Goal: Transaction & Acquisition: Purchase product/service

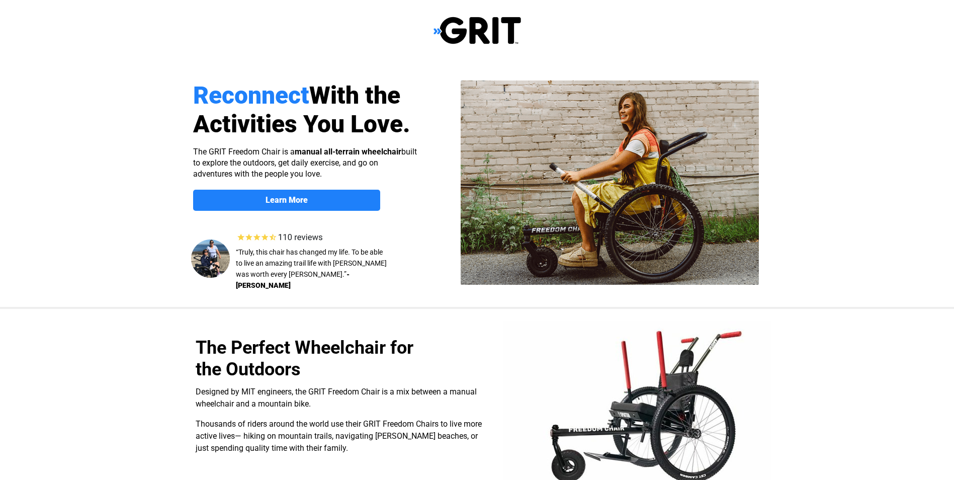
select select "US"
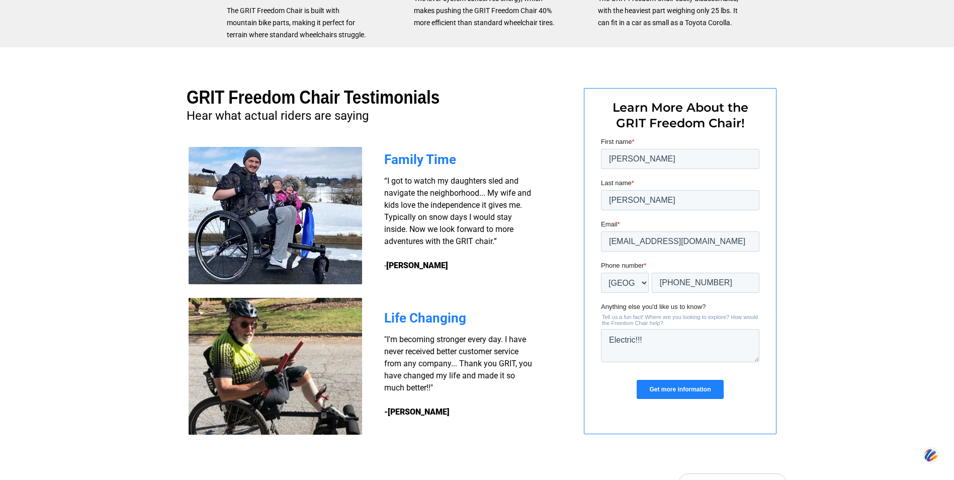
scroll to position [704, 0]
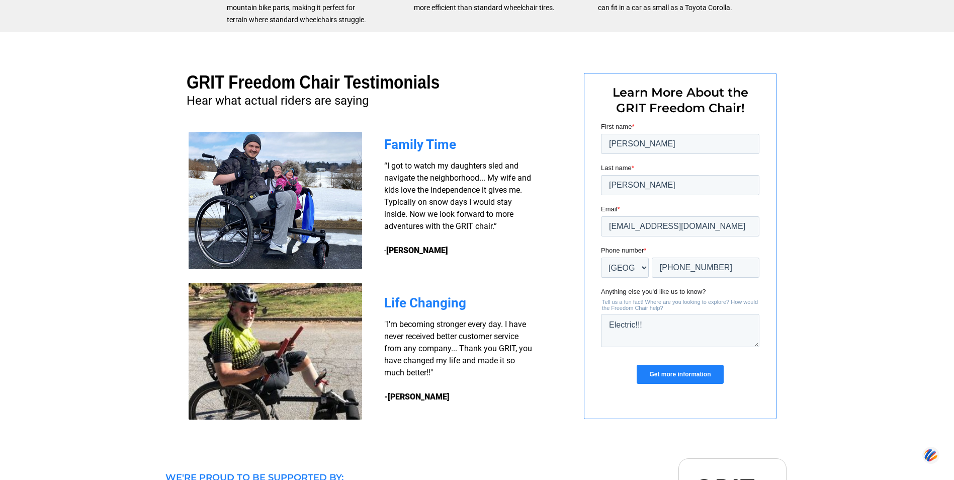
click at [667, 374] on input "Get more information" at bounding box center [679, 374] width 86 height 19
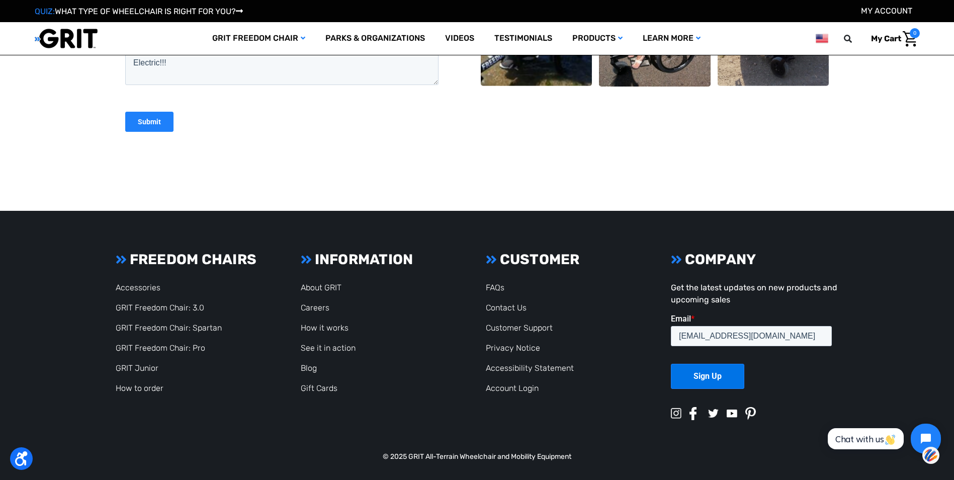
scroll to position [361, 0]
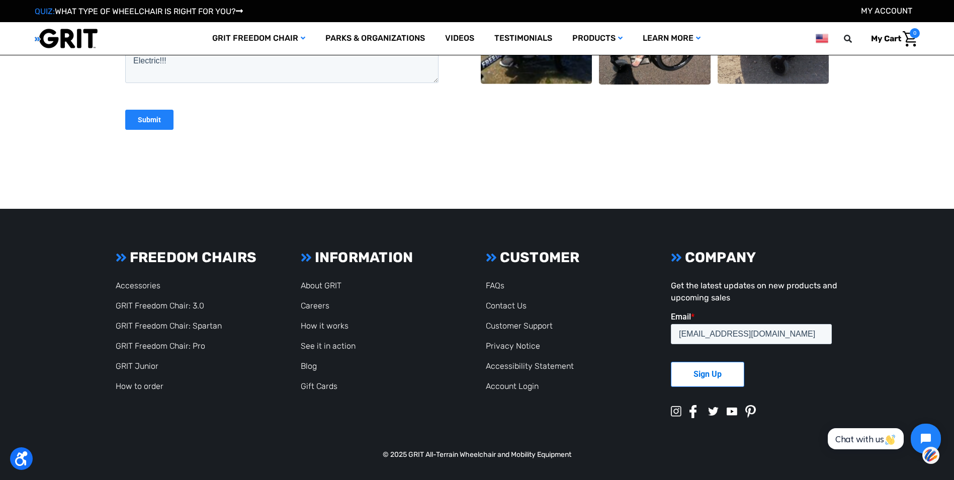
click at [730, 373] on input "Sign Up" at bounding box center [707, 374] width 73 height 25
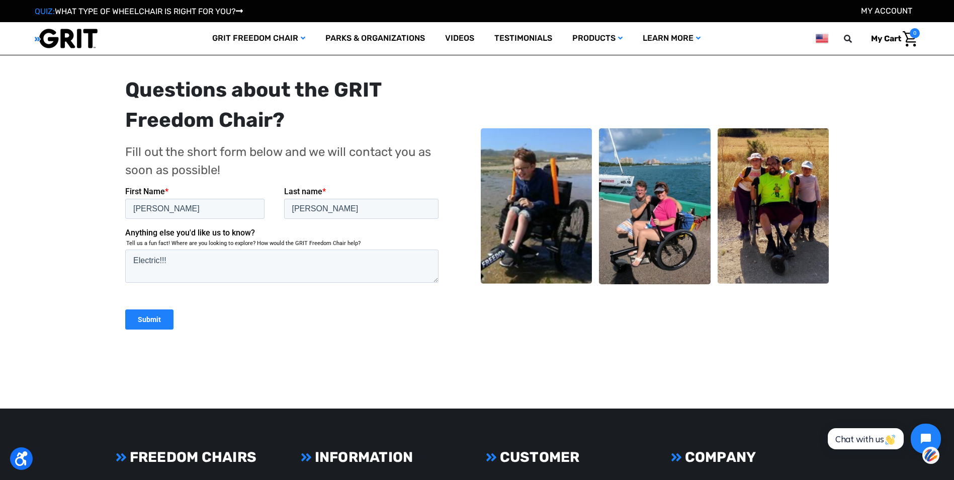
scroll to position [151, 0]
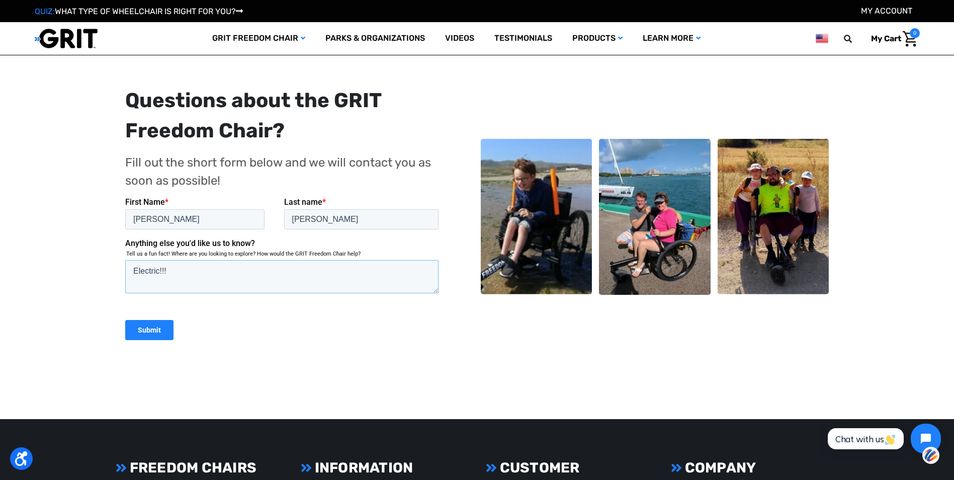
click at [178, 267] on textarea "Electric!!!" at bounding box center [281, 275] width 313 height 33
type textarea "E"
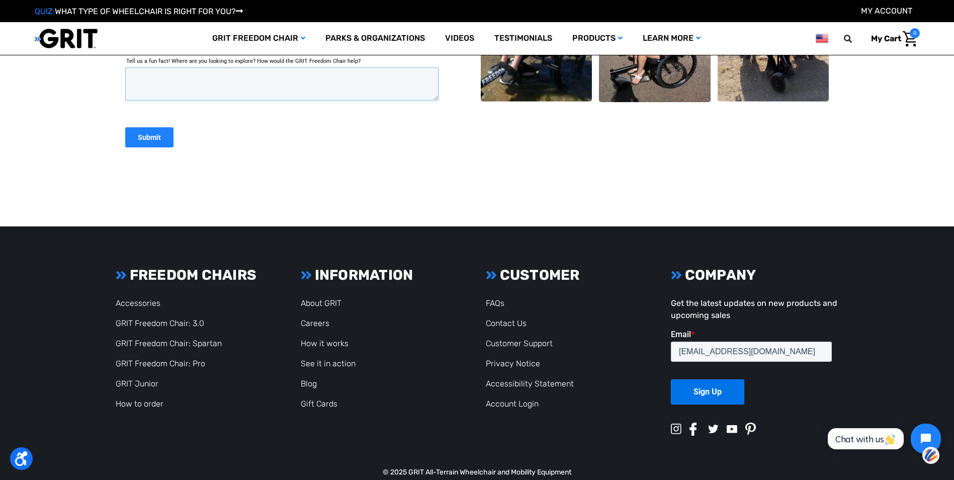
scroll to position [361, 0]
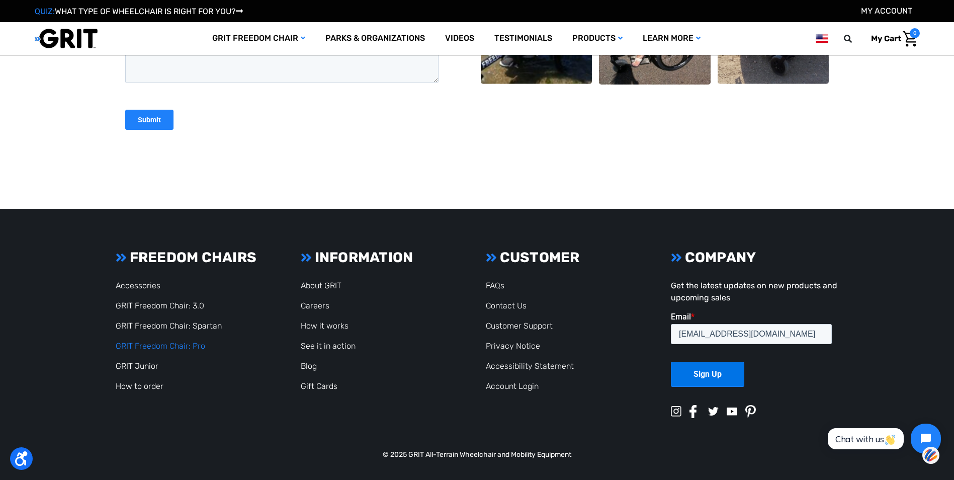
click at [178, 342] on link "GRIT Freedom Chair: Pro" at bounding box center [161, 346] width 90 height 10
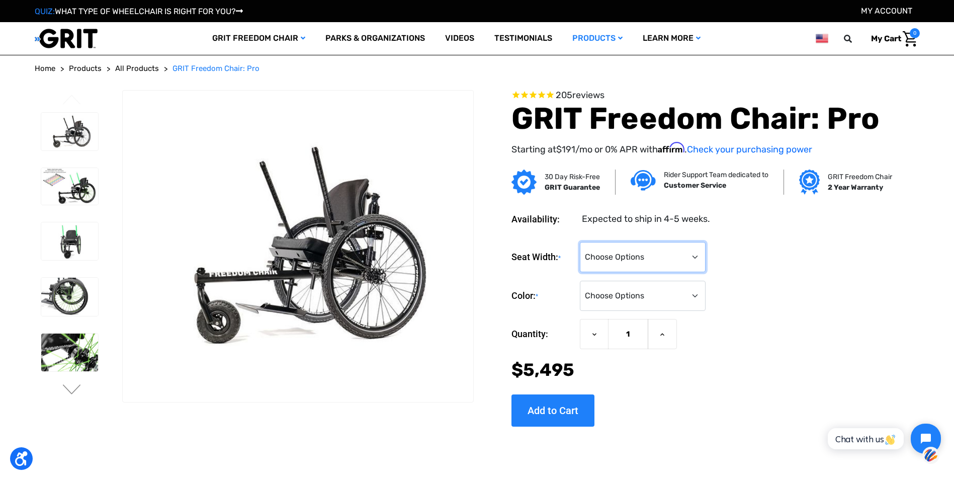
click at [696, 257] on select "Choose Options 16" 18" 20"" at bounding box center [643, 257] width 126 height 30
select select "325"
click at [580, 242] on select "Choose Options 16" 18" 20"" at bounding box center [643, 257] width 126 height 30
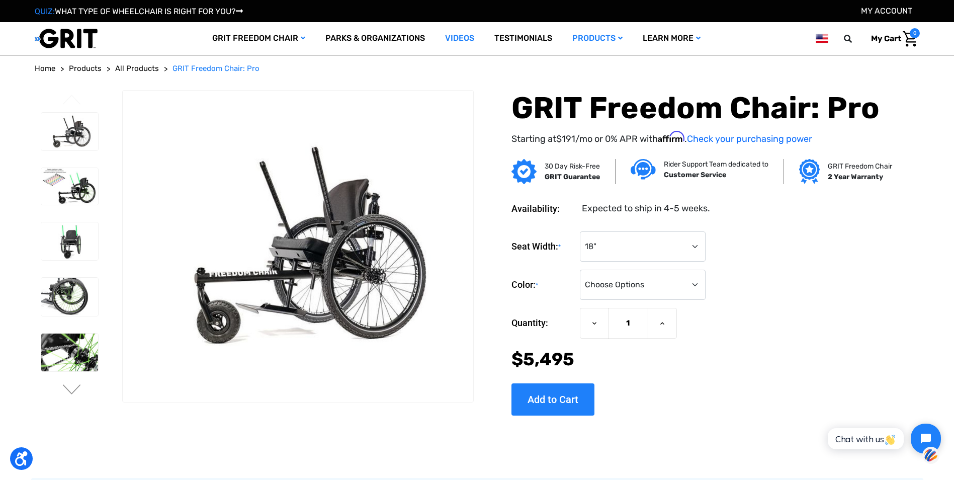
click at [466, 38] on link "Videos" at bounding box center [459, 38] width 49 height 33
